Goal: Complete application form

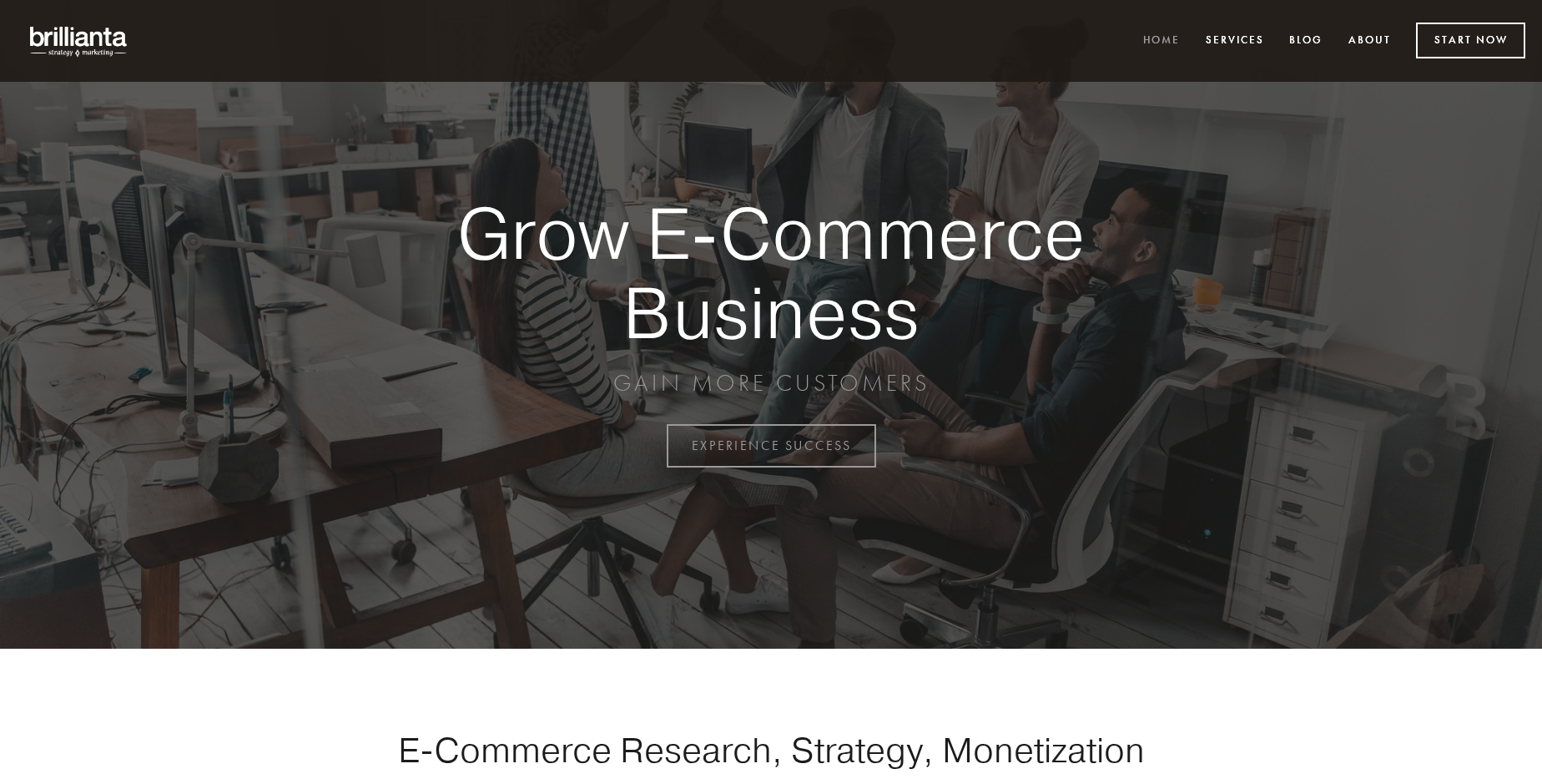
scroll to position [4374, 0]
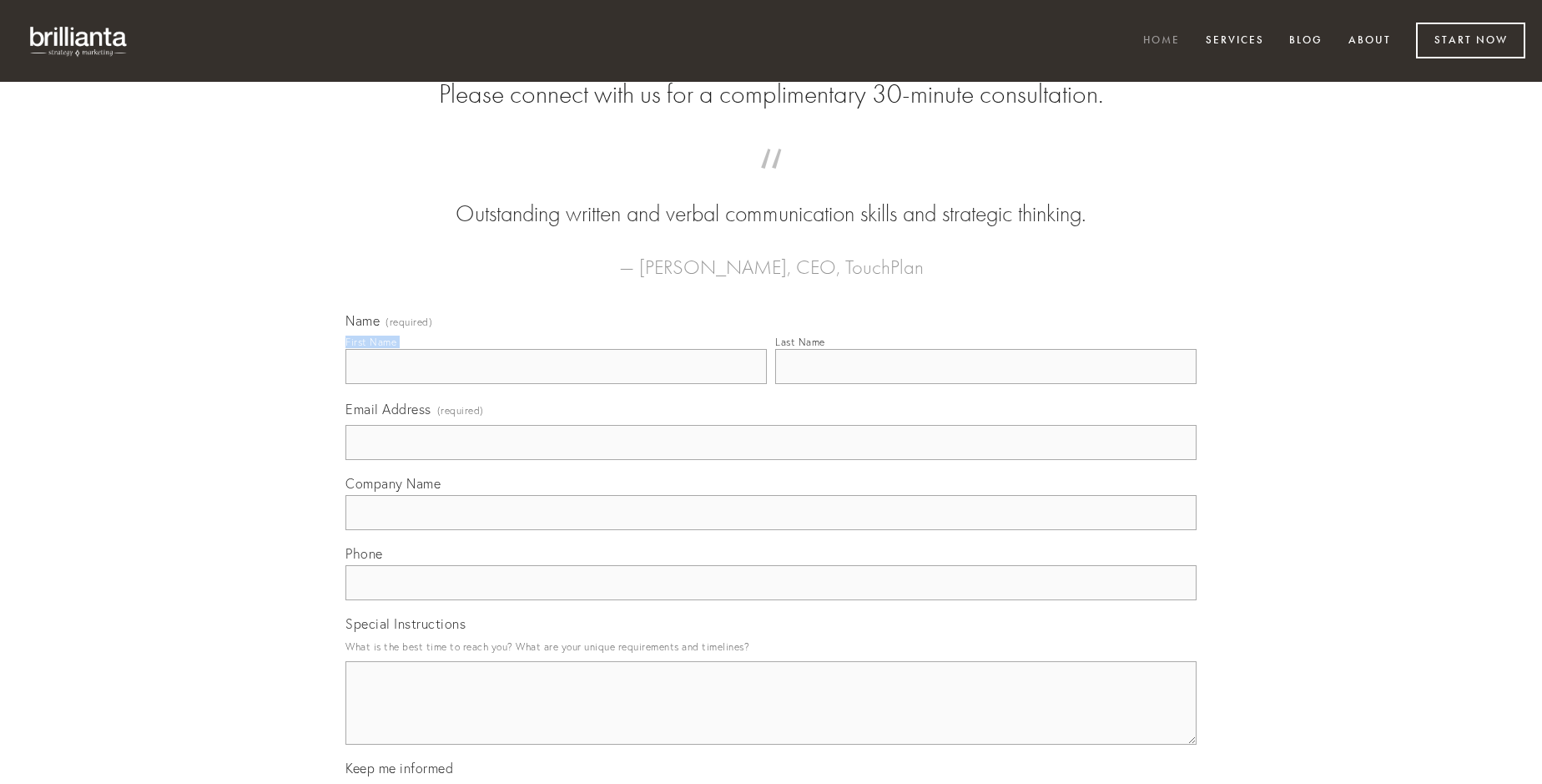
type input "[PERSON_NAME]"
click at [986, 384] on input "Last Name" at bounding box center [986, 367] width 422 height 35
type input "[PERSON_NAME]"
click at [771, 460] on input "Email Address (required)" at bounding box center [771, 443] width 851 height 35
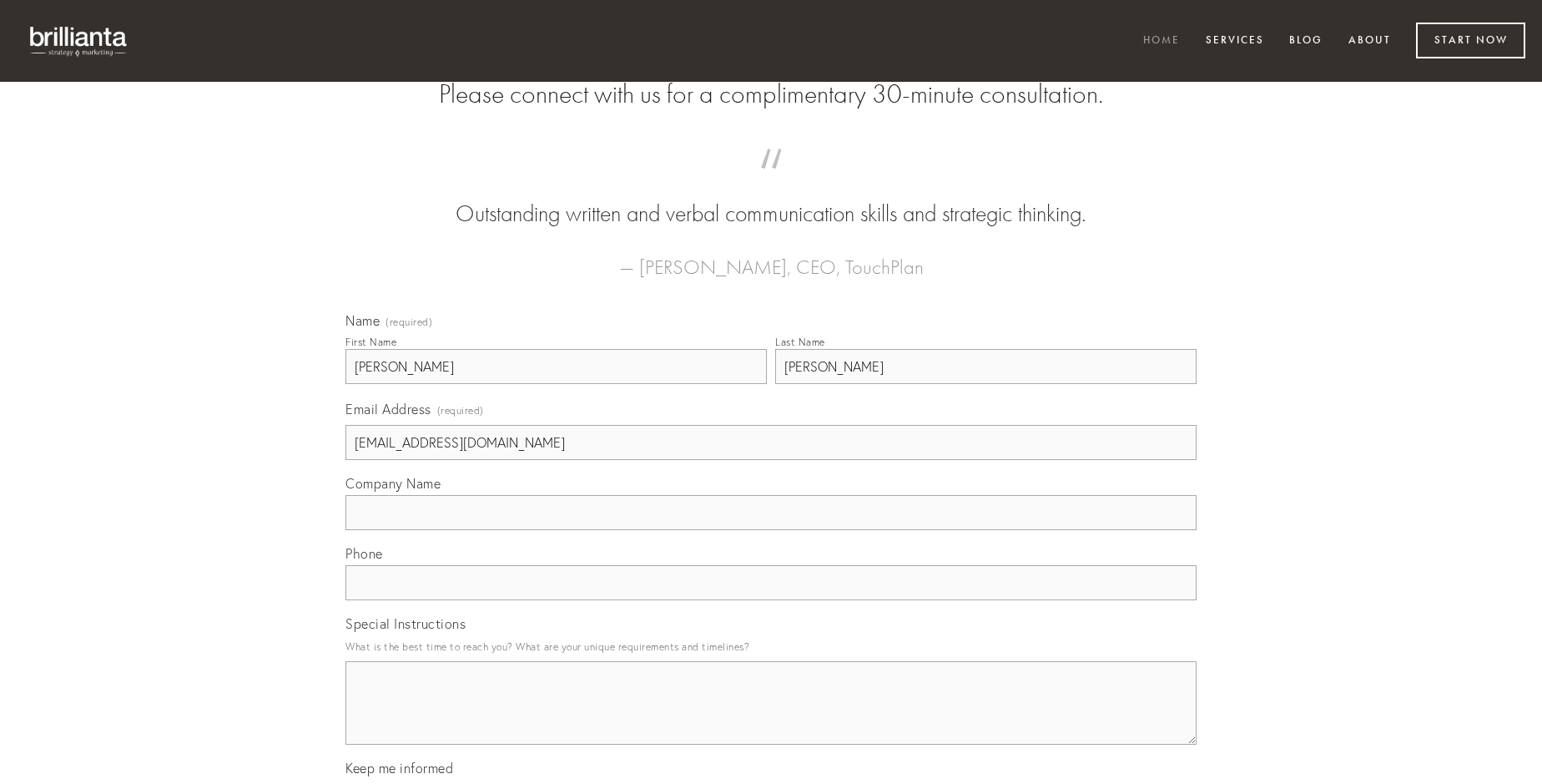
type input "[EMAIL_ADDRESS][DOMAIN_NAME]"
click at [771, 530] on input "Company Name" at bounding box center [771, 512] width 851 height 35
type input "terga"
click at [771, 600] on input "text" at bounding box center [771, 582] width 851 height 35
click at [771, 718] on textarea "Special Instructions" at bounding box center [771, 703] width 851 height 84
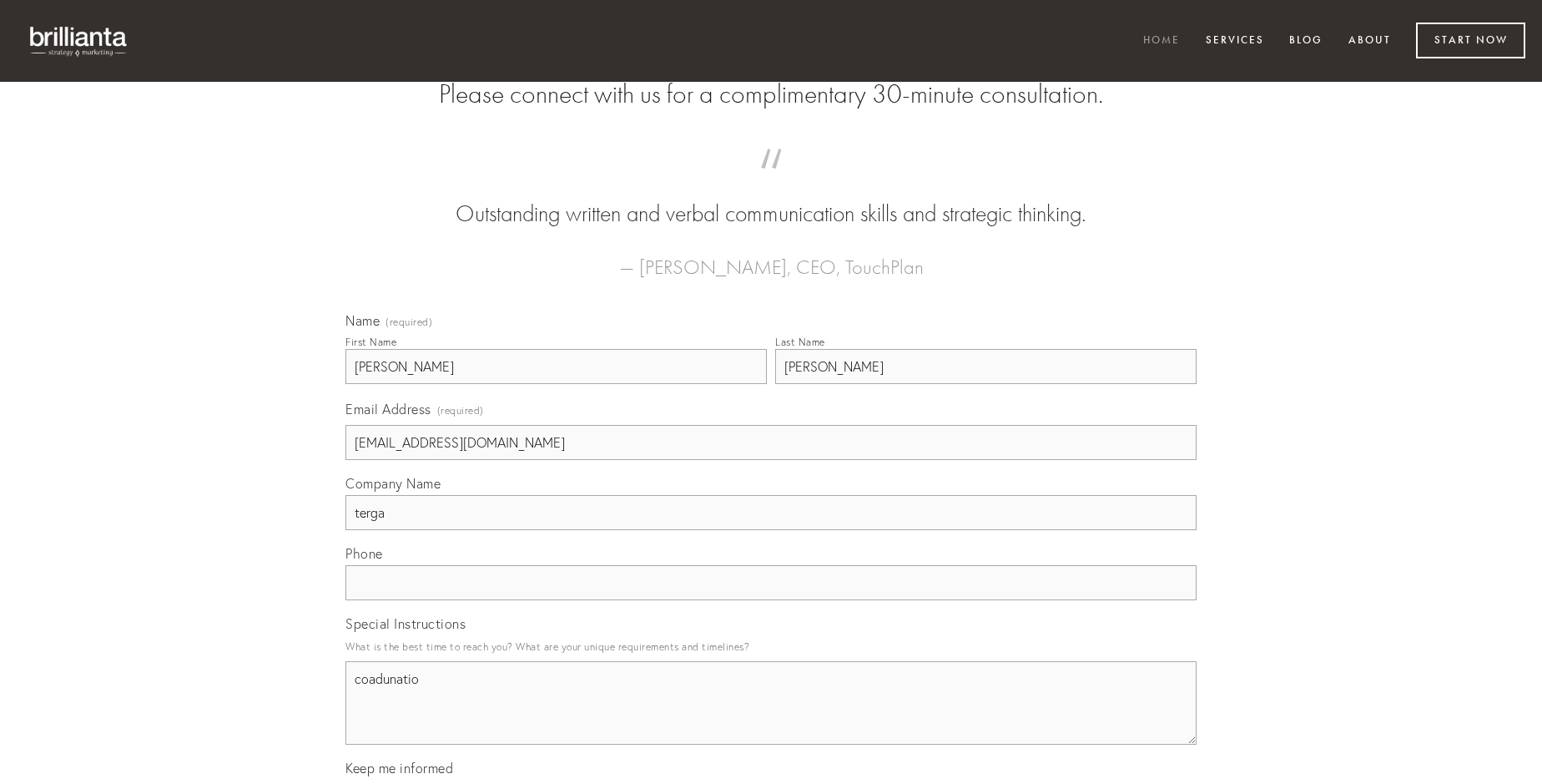
type textarea "coadunatio"
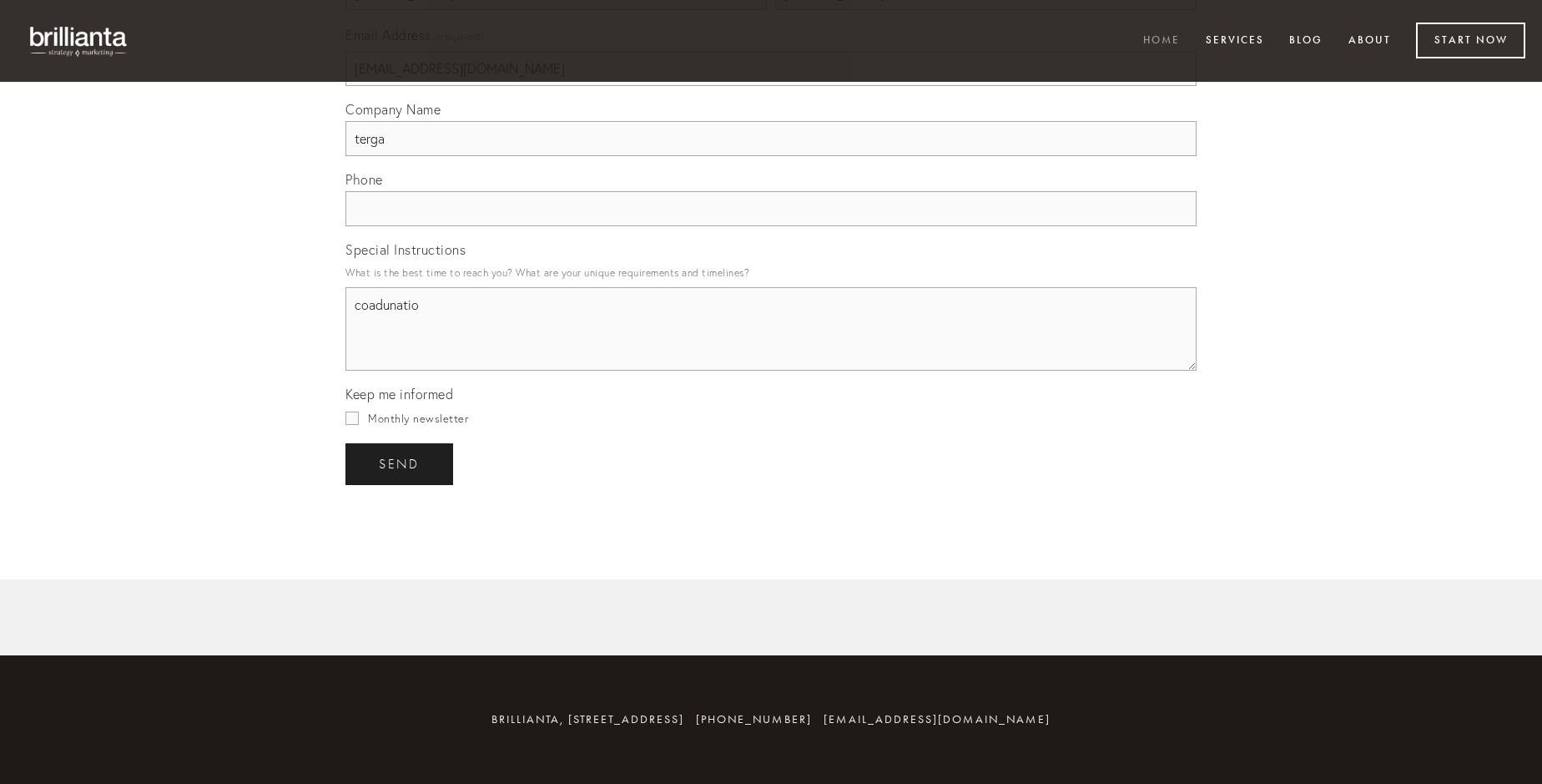
click at [401, 463] on span "send" at bounding box center [399, 464] width 41 height 15
